Goal: Information Seeking & Learning: Learn about a topic

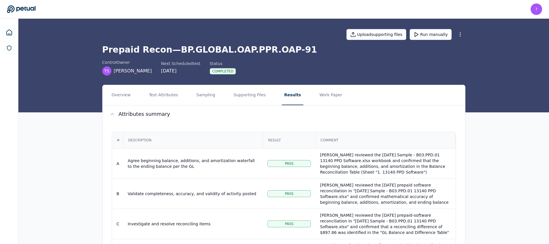
scroll to position [113, 0]
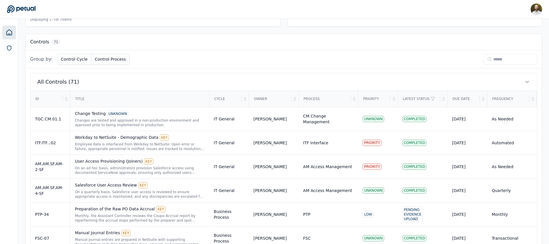
scroll to position [164, 0]
click at [505, 60] on input at bounding box center [510, 58] width 53 height 11
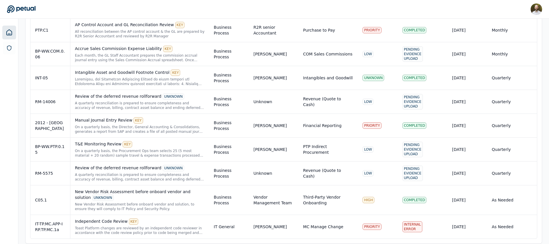
scroll to position [403, 0]
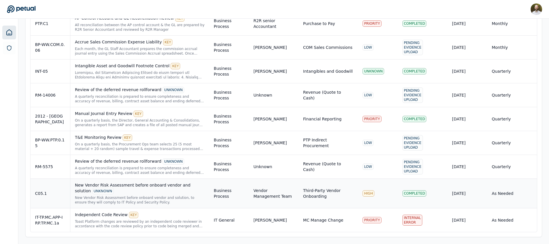
type input "***"
click at [160, 188] on div "New Vendor Risk Assessment before onboard vendor and solution UNKNOWN" at bounding box center [140, 188] width 130 height 12
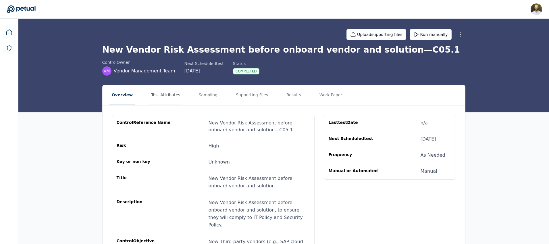
click at [164, 94] on button "Test Attributes" at bounding box center [166, 95] width 34 height 20
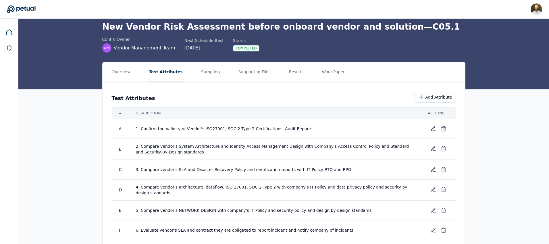
scroll to position [38, 0]
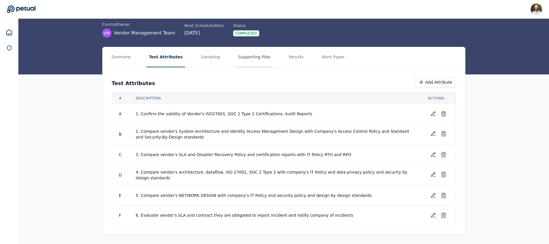
click at [243, 57] on button "Supporting Files" at bounding box center [254, 57] width 37 height 20
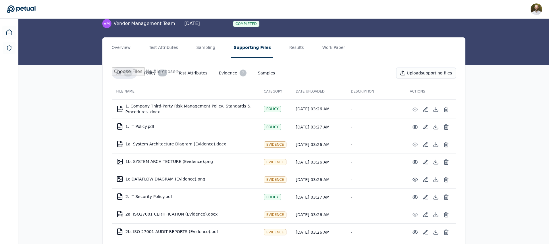
scroll to position [43, 0]
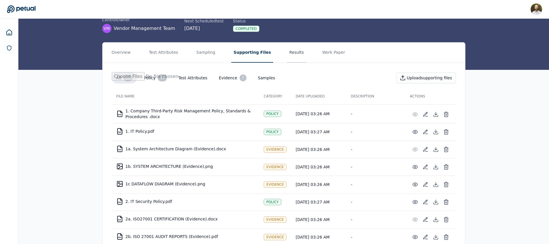
click at [290, 51] on button "Results" at bounding box center [296, 53] width 19 height 20
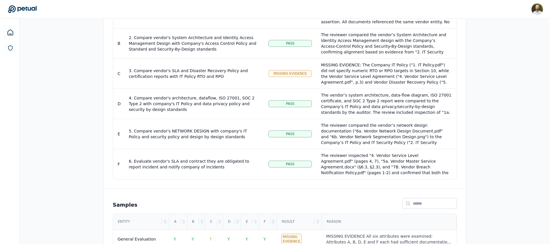
scroll to position [190, 0]
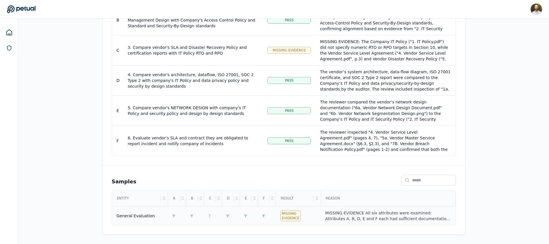
click at [133, 219] on td "General Evaluation" at bounding box center [140, 216] width 56 height 19
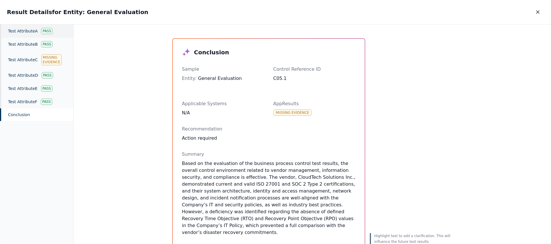
click at [20, 32] on div "Test Attribute A Pass" at bounding box center [36, 30] width 73 height 13
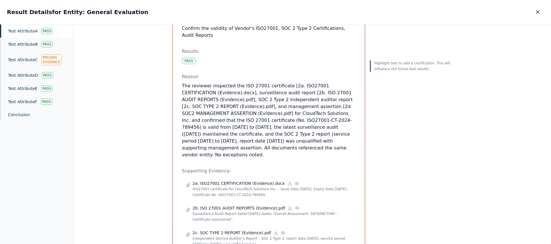
scroll to position [108, 0]
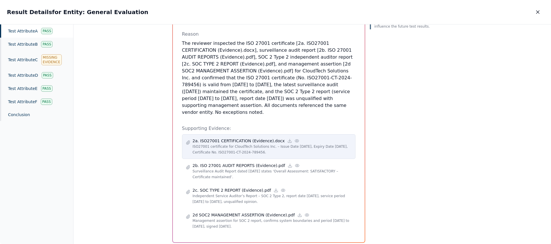
click at [249, 138] on p "2a. ISO27001 CERTIFICATION (Evidence).docx" at bounding box center [239, 141] width 92 height 6
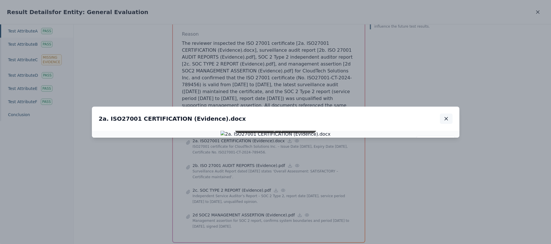
click at [451, 114] on button "button" at bounding box center [446, 119] width 13 height 10
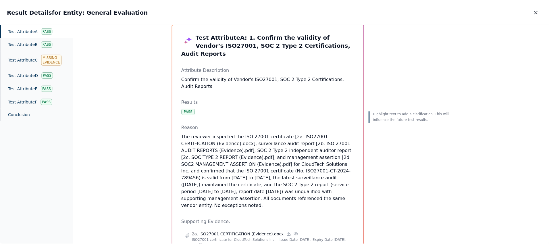
scroll to position [0, 0]
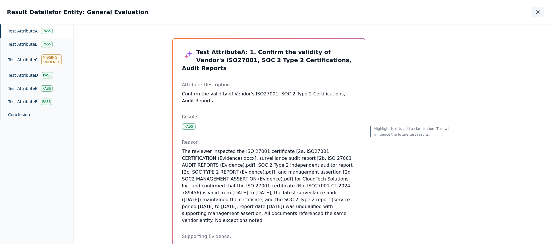
click at [541, 11] on icon "button" at bounding box center [538, 12] width 6 height 6
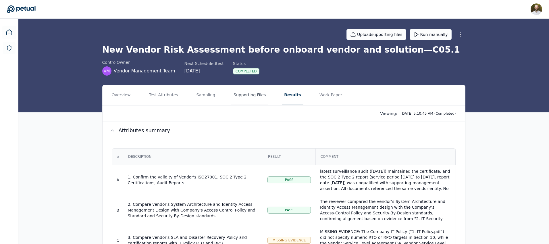
click at [244, 95] on button "Supporting Files" at bounding box center [249, 95] width 37 height 20
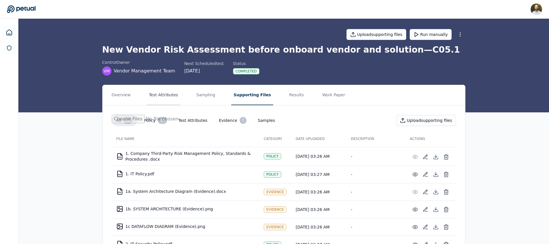
click at [147, 90] on button "Test Attributes" at bounding box center [164, 95] width 34 height 20
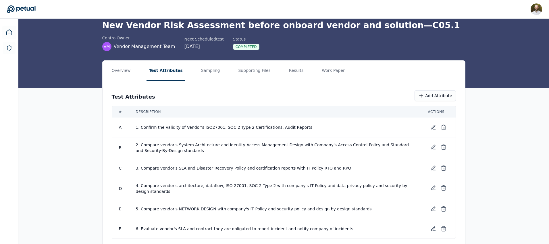
scroll to position [38, 0]
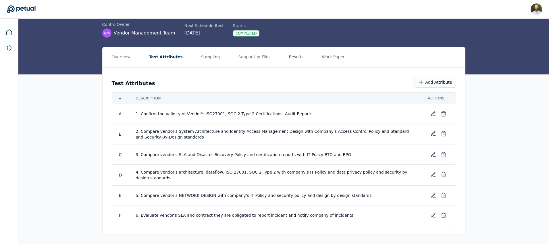
click at [287, 57] on button "Results" at bounding box center [296, 57] width 19 height 20
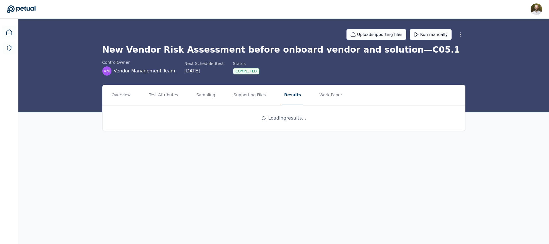
scroll to position [0, 0]
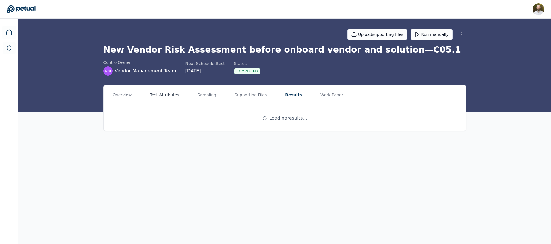
click at [165, 92] on button "Test Attributes" at bounding box center [165, 95] width 34 height 20
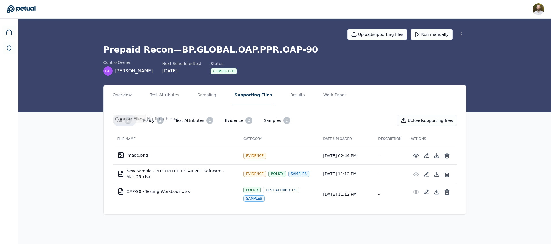
click at [34, 9] on icon at bounding box center [21, 8] width 28 height 7
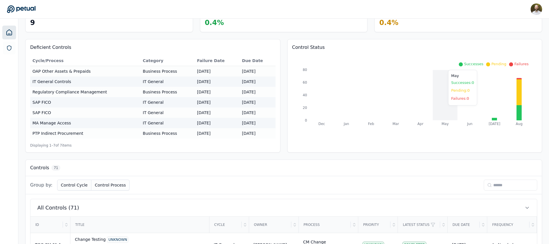
scroll to position [46, 0]
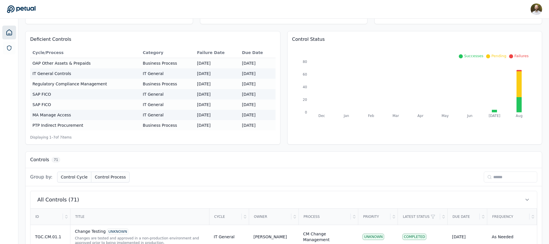
click at [503, 176] on input at bounding box center [510, 177] width 53 height 11
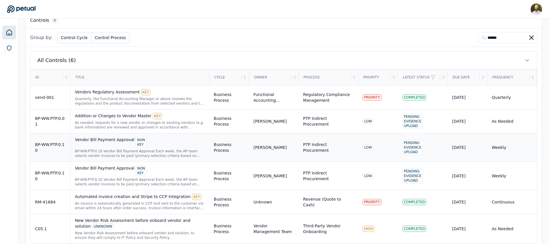
scroll to position [198, 0]
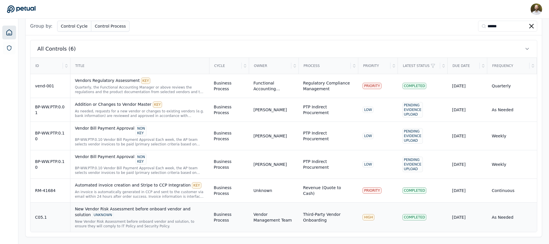
type input "******"
click at [137, 215] on div "New Vendor Risk Assessment before onboard vendor and solution UNKNOWN" at bounding box center [140, 212] width 130 height 12
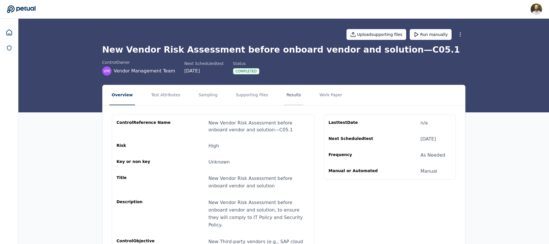
click at [285, 94] on button "Results" at bounding box center [293, 95] width 19 height 20
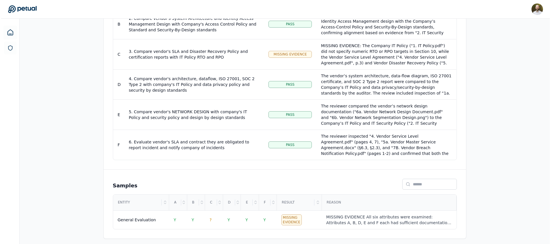
scroll to position [190, 0]
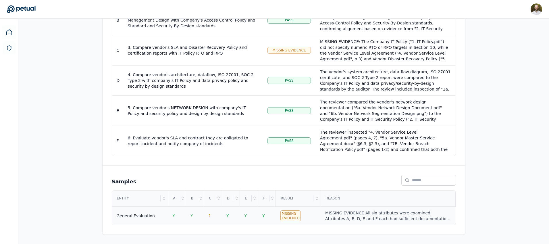
click at [139, 214] on div "General Evaluation" at bounding box center [136, 216] width 39 height 6
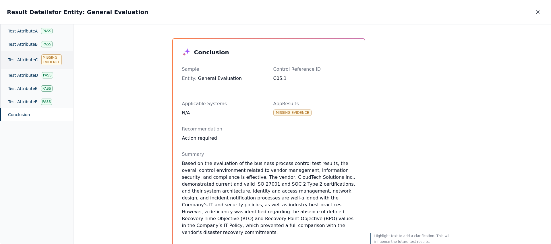
click at [28, 51] on div "Test Attribute C Missing Evidence" at bounding box center [36, 60] width 73 height 18
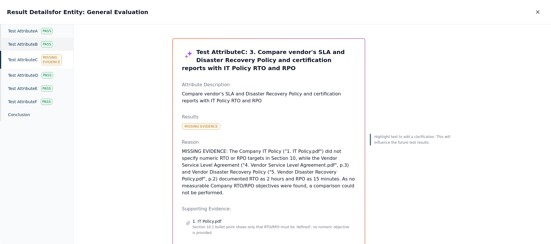
click at [26, 46] on div "Test Attribute B Pass" at bounding box center [36, 44] width 73 height 13
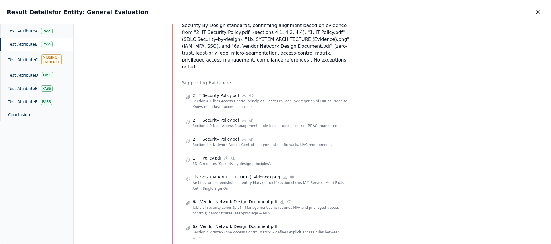
scroll to position [176, 0]
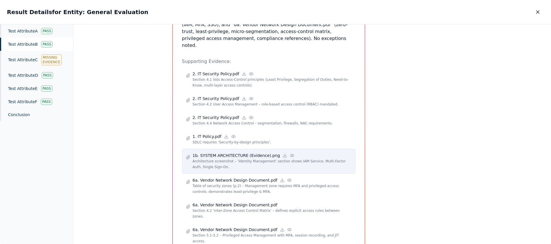
click at [227, 153] on p "1b. SYSTEM ARCHITECTURE (Evidence).png" at bounding box center [237, 156] width 88 height 6
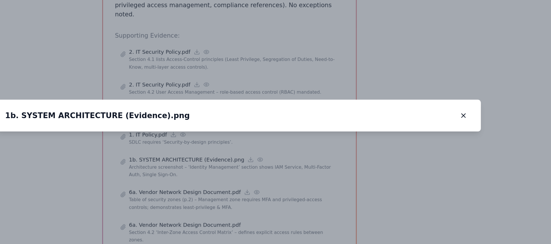
drag, startPoint x: 410, startPoint y: 148, endPoint x: 271, endPoint y: 136, distance: 139.9
click at [136, 122] on img at bounding box center [136, 122] width 0 height 0
click at [445, 121] on icon "button" at bounding box center [446, 122] width 3 height 3
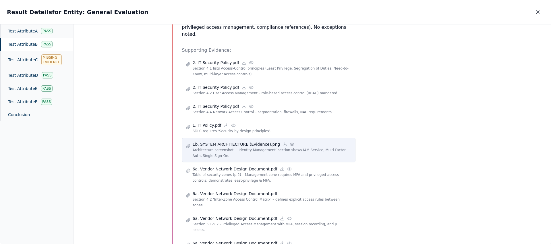
scroll to position [189, 0]
click at [237, 140] on p "1b. SYSTEM ARCHITECTURE (Evidence).png" at bounding box center [237, 143] width 88 height 6
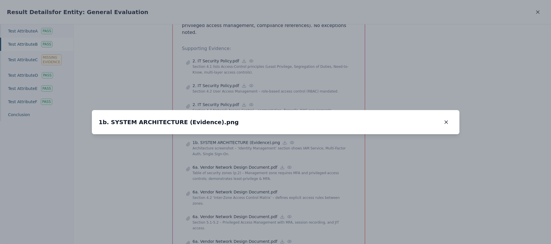
drag, startPoint x: 426, startPoint y: 153, endPoint x: 227, endPoint y: 154, distance: 199.4
click at [94, 129] on img at bounding box center [94, 129] width 0 height 0
drag, startPoint x: 344, startPoint y: 149, endPoint x: 259, endPoint y: 117, distance: 91.1
click at [449, 119] on icon "button" at bounding box center [447, 122] width 6 height 6
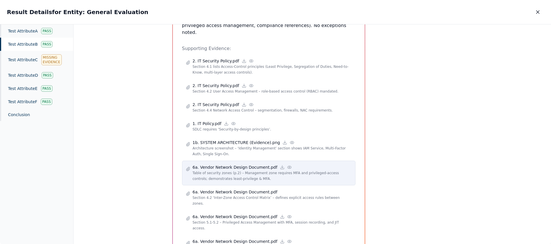
click at [257, 170] on p "Table of security zones (p.2) – Management zone requires MFA and privileged-acc…" at bounding box center [272, 175] width 159 height 11
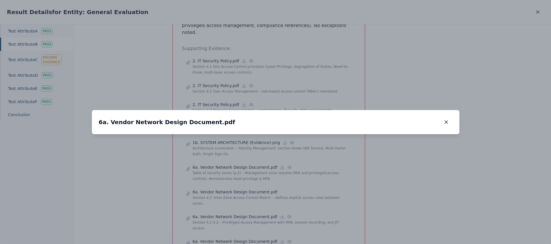
drag, startPoint x: 259, startPoint y: 113, endPoint x: 257, endPoint y: 152, distance: 39.1
click at [275, 173] on img at bounding box center [275, 173] width 0 height 0
click at [446, 119] on icon "button" at bounding box center [447, 122] width 6 height 6
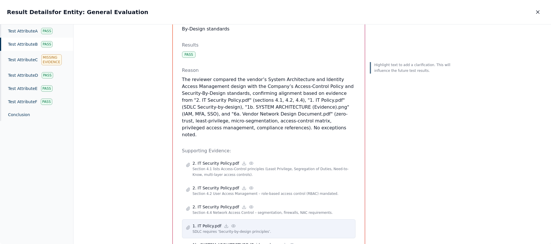
scroll to position [21, 0]
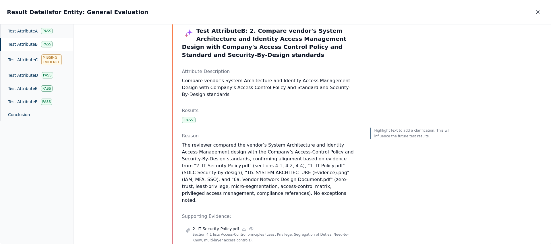
click at [215, 117] on div "Results Pass" at bounding box center [269, 115] width 174 height 16
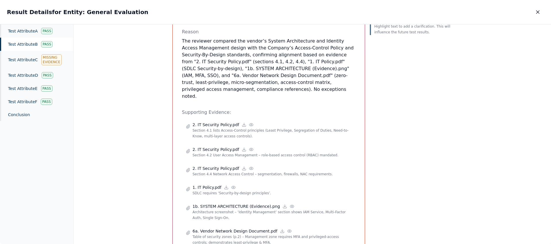
scroll to position [147, 0]
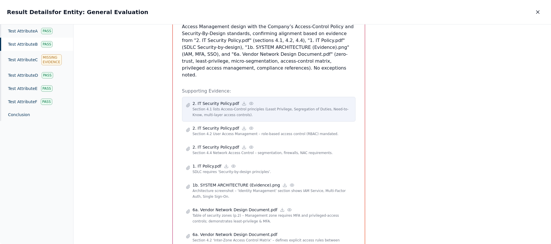
click at [218, 101] on p "2. IT Security Policy.pdf" at bounding box center [216, 104] width 47 height 6
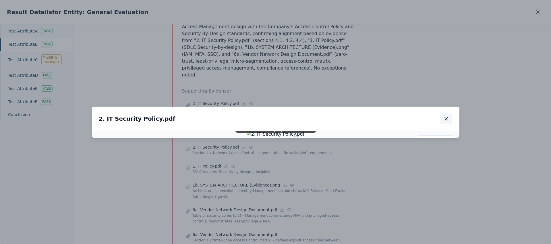
click at [447, 116] on icon "button" at bounding box center [447, 119] width 6 height 6
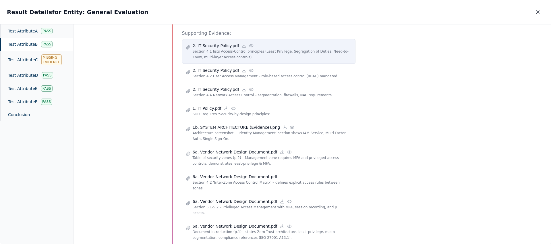
scroll to position [212, 0]
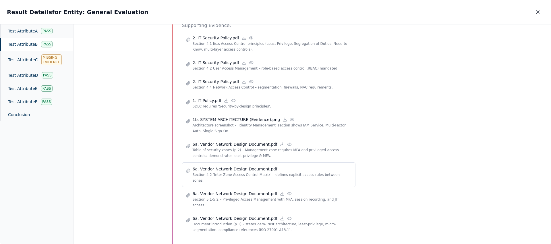
click at [252, 166] on p "6a. Vendor Network Design Document.pdf" at bounding box center [235, 169] width 85 height 6
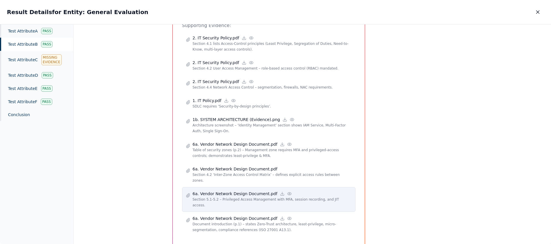
click at [248, 191] on p "6a. Vendor Network Design Document.pdf" at bounding box center [235, 194] width 85 height 6
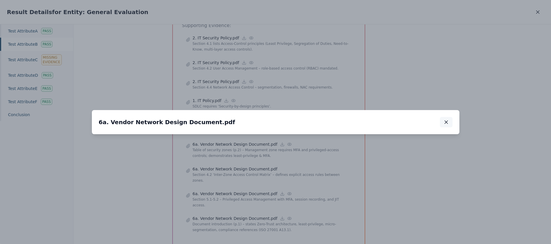
click at [450, 117] on button "button" at bounding box center [446, 122] width 13 height 10
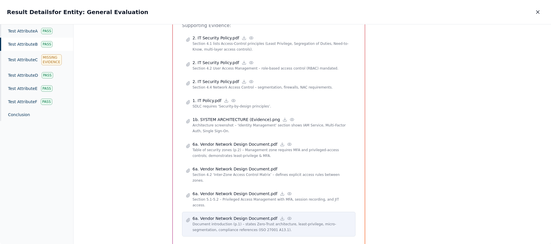
click at [254, 216] on p "6a. Vendor Network Design Document.pdf" at bounding box center [235, 219] width 85 height 6
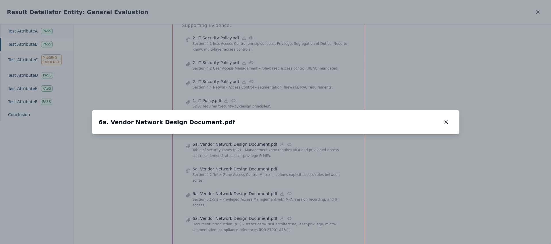
drag, startPoint x: 303, startPoint y: 152, endPoint x: 311, endPoint y: 40, distance: 112.1
click at [311, 110] on div "6a. Vendor Network Design Document.pdf 6a. Vendor Network Design Document.pdf 2…" at bounding box center [276, 122] width 368 height 24
drag, startPoint x: 289, startPoint y: 141, endPoint x: 289, endPoint y: 105, distance: 35.3
click at [283, 2] on img at bounding box center [283, 2] width 0 height 0
drag, startPoint x: 289, startPoint y: 105, endPoint x: 284, endPoint y: 171, distance: 65.6
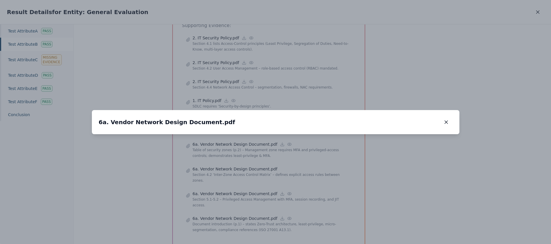
click at [280, 58] on img at bounding box center [280, 58] width 0 height 0
drag, startPoint x: 293, startPoint y: 114, endPoint x: 290, endPoint y: 172, distance: 58.2
click at [290, 134] on div at bounding box center [276, 134] width 368 height 0
click at [446, 119] on icon "button" at bounding box center [447, 122] width 6 height 6
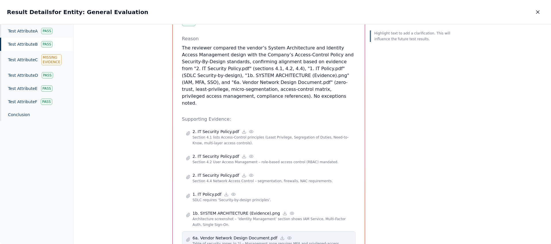
scroll to position [118, 0]
click at [21, 60] on div "Test Attribute C Missing Evidence" at bounding box center [36, 60] width 73 height 18
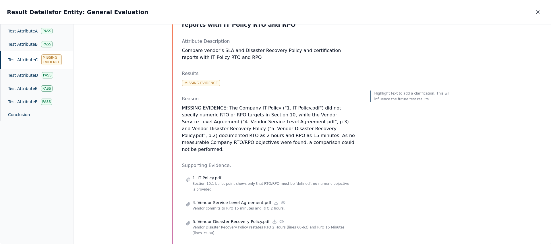
scroll to position [58, 0]
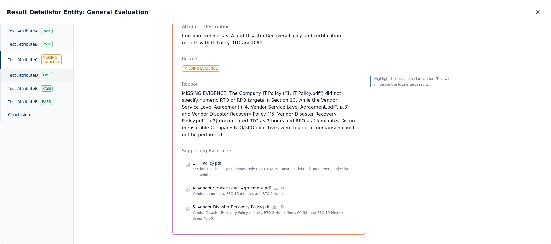
click at [30, 71] on div "Test Attribute D Pass" at bounding box center [36, 75] width 73 height 13
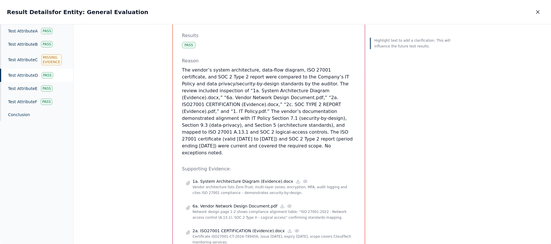
scroll to position [99, 0]
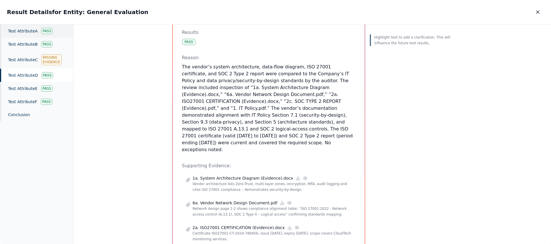
click at [28, 30] on div "Test Attribute A Pass" at bounding box center [36, 30] width 73 height 13
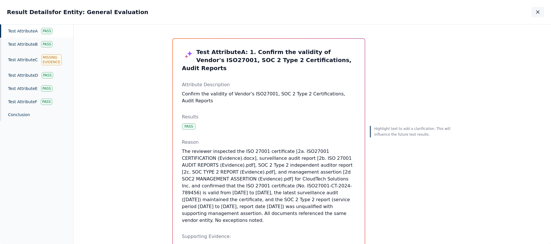
click at [540, 13] on icon "button" at bounding box center [538, 12] width 6 height 6
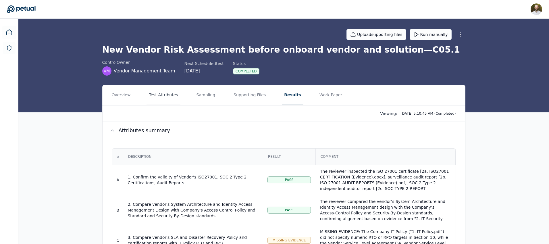
click at [161, 97] on button "Test Attributes" at bounding box center [164, 95] width 34 height 20
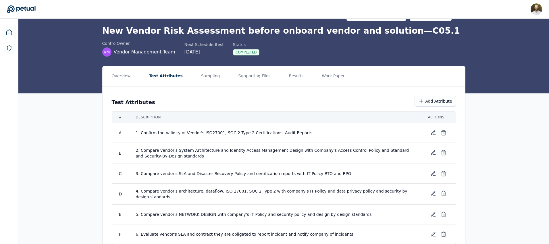
scroll to position [30, 0]
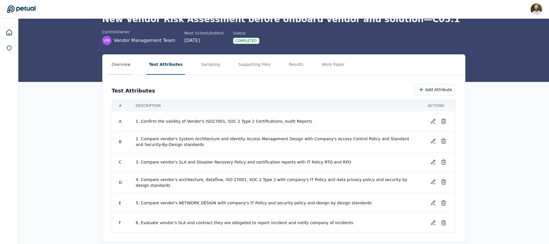
click at [130, 63] on button "Overview" at bounding box center [121, 65] width 24 height 20
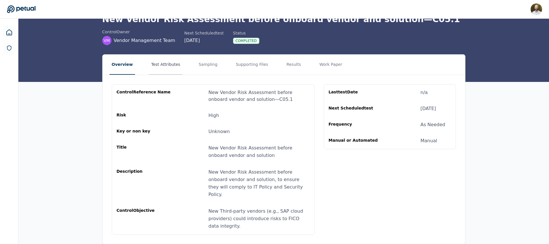
click at [170, 68] on button "Test Attributes" at bounding box center [166, 65] width 34 height 20
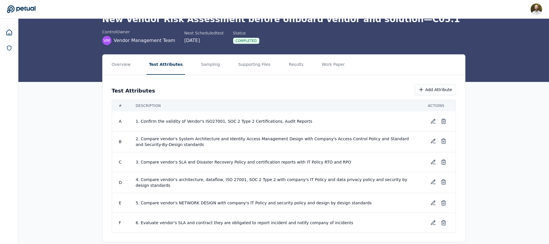
scroll to position [38, 0]
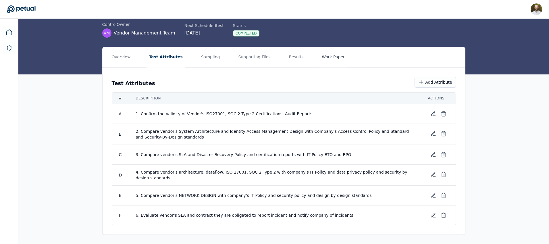
click at [320, 56] on button "Work Paper" at bounding box center [334, 57] width 28 height 20
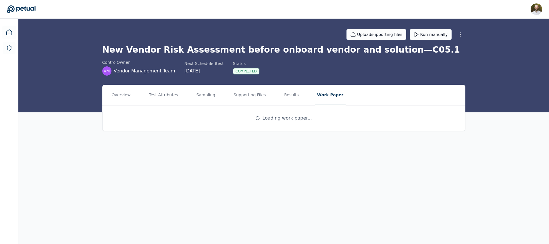
scroll to position [0, 0]
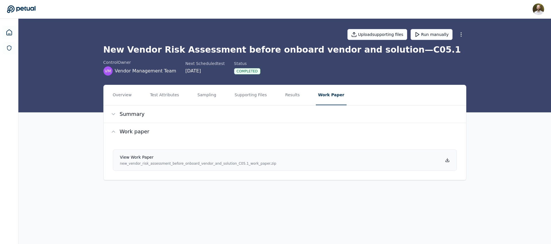
click at [141, 159] on h4 "View work paper" at bounding box center [198, 157] width 157 height 6
click at [163, 94] on button "Test Attributes" at bounding box center [165, 95] width 34 height 20
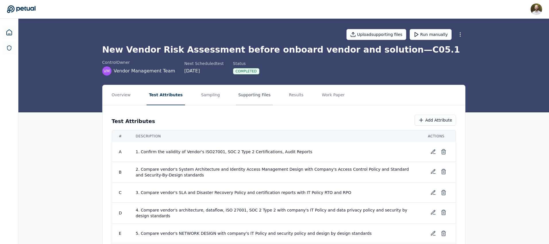
click at [249, 97] on button "Supporting Files" at bounding box center [254, 95] width 37 height 20
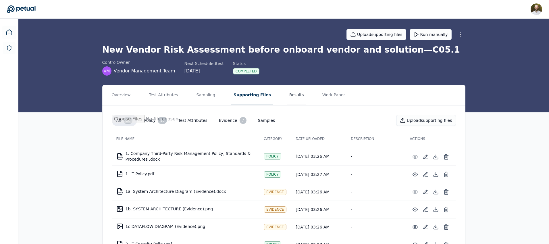
click at [289, 98] on button "Results" at bounding box center [296, 95] width 19 height 20
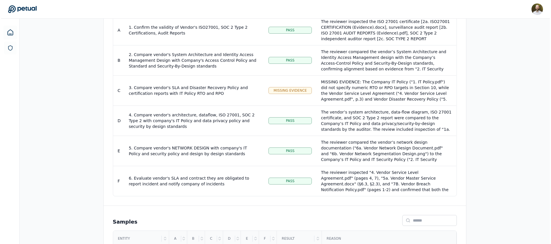
scroll to position [190, 0]
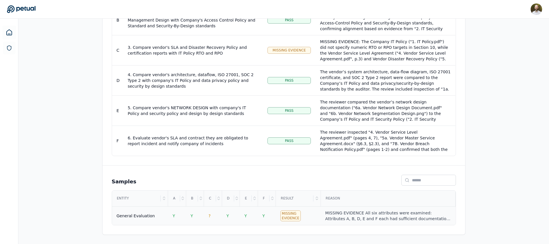
click at [139, 218] on div "General Evaluation" at bounding box center [136, 216] width 39 height 6
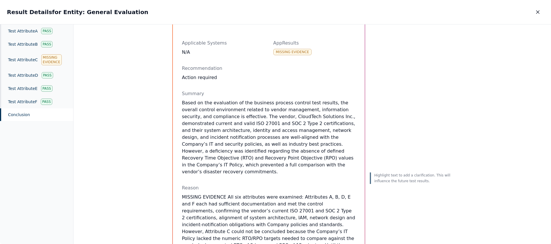
scroll to position [36, 0]
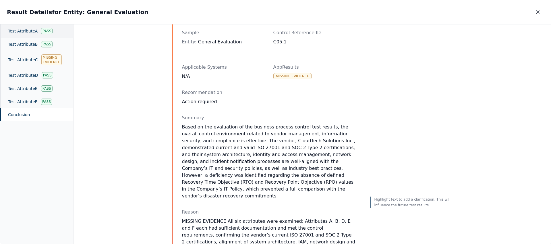
click at [27, 33] on div "Test Attribute A Pass" at bounding box center [36, 30] width 73 height 13
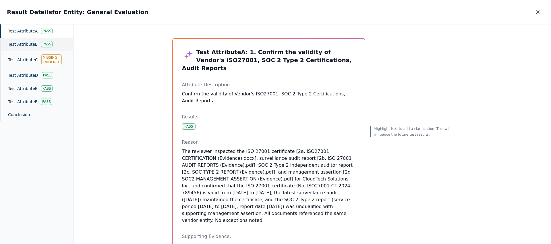
click at [24, 44] on div "Test Attribute B Pass" at bounding box center [36, 44] width 73 height 13
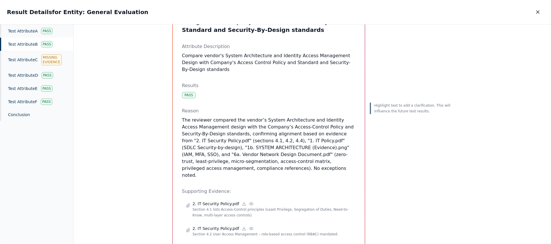
scroll to position [36, 0]
